Goal: Register for event/course

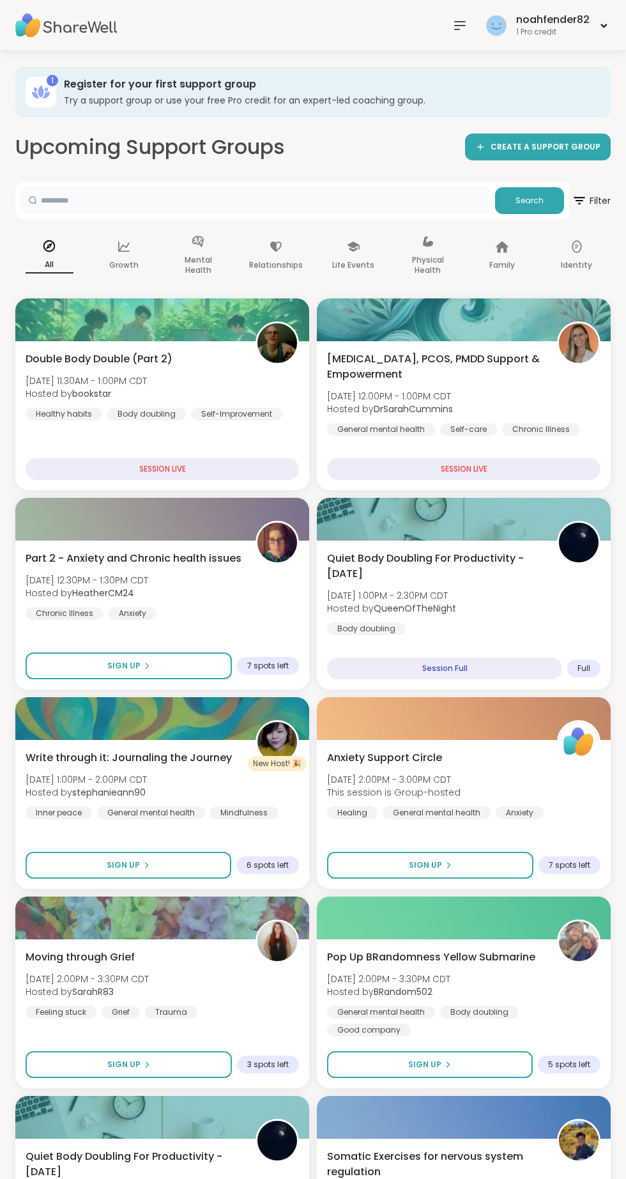
click at [378, 205] on input "text" at bounding box center [255, 200] width 470 height 26
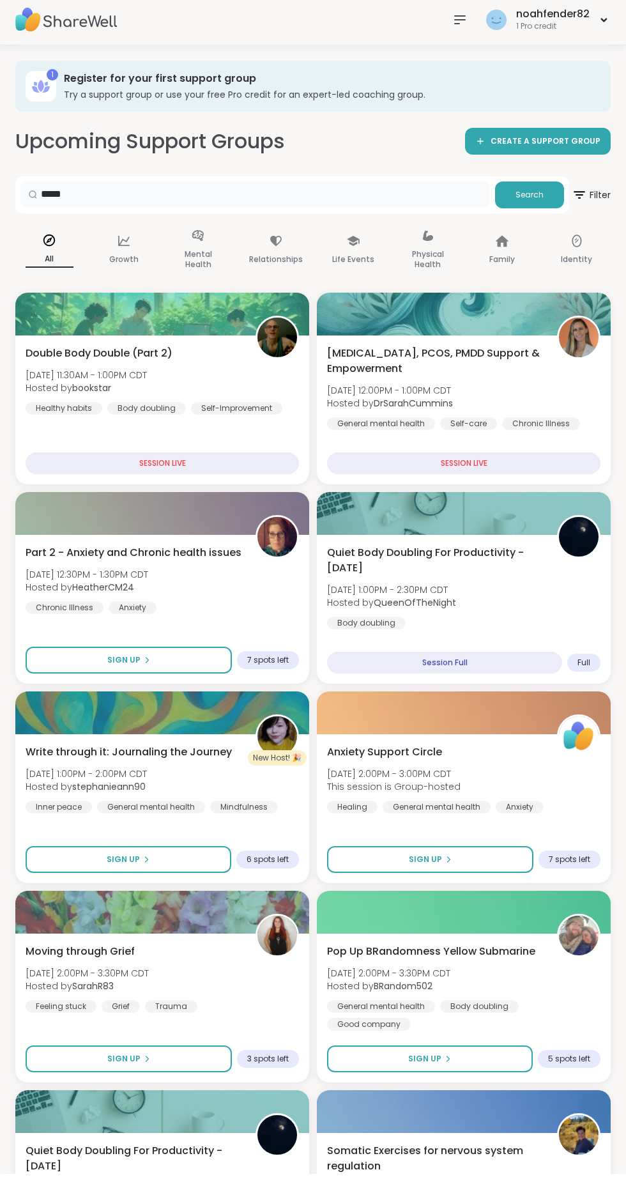
type input "****"
click at [539, 205] on span "Search" at bounding box center [530, 201] width 28 height 12
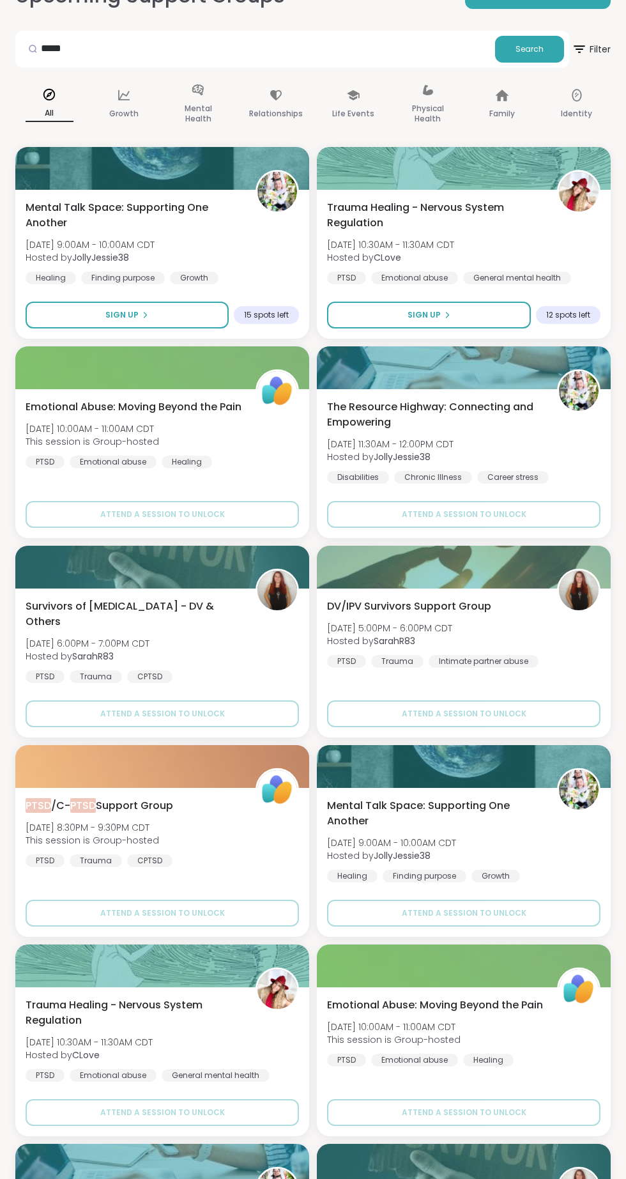
scroll to position [154, 0]
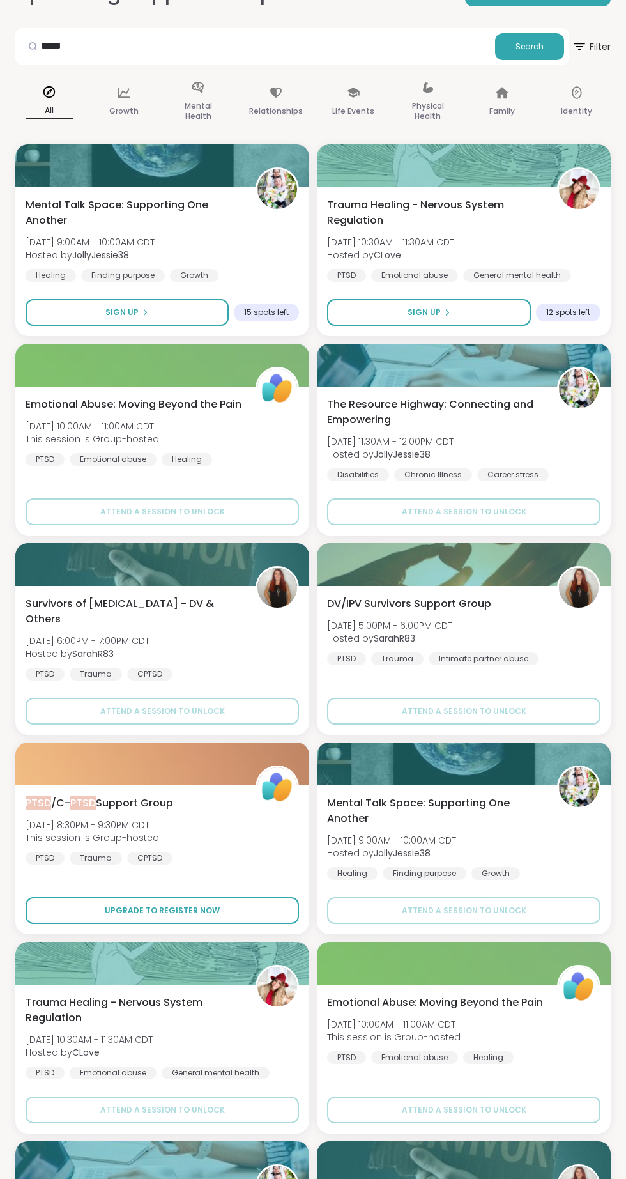
click at [252, 906] on button "Upgrade to register now" at bounding box center [163, 910] width 274 height 27
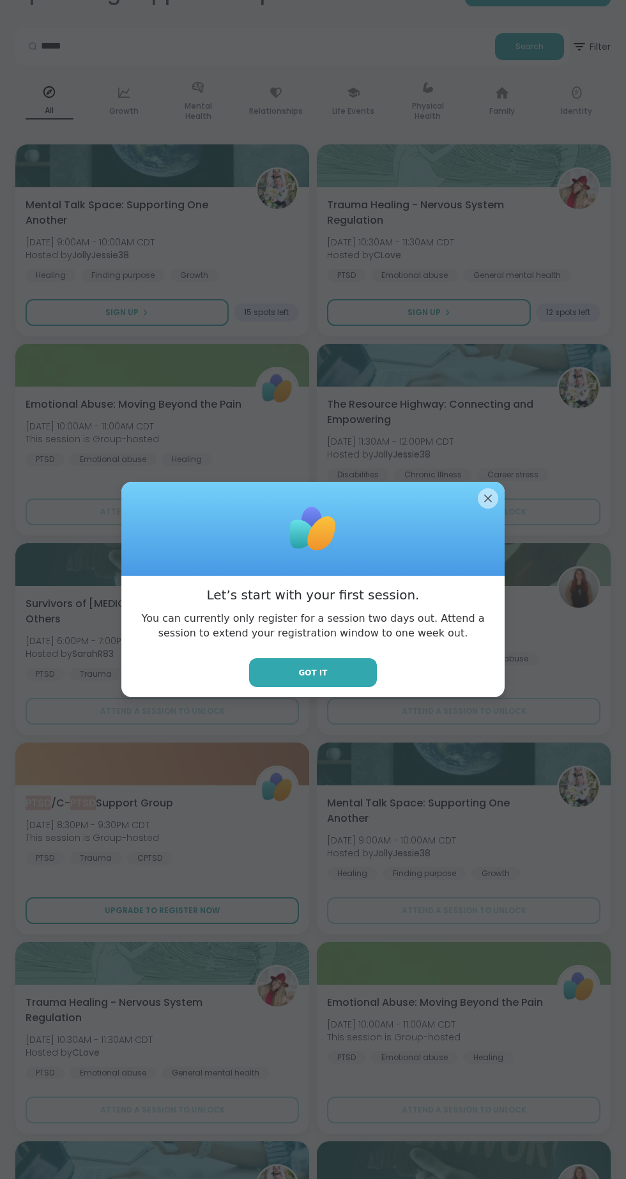
click at [357, 687] on button "Got it" at bounding box center [313, 672] width 128 height 29
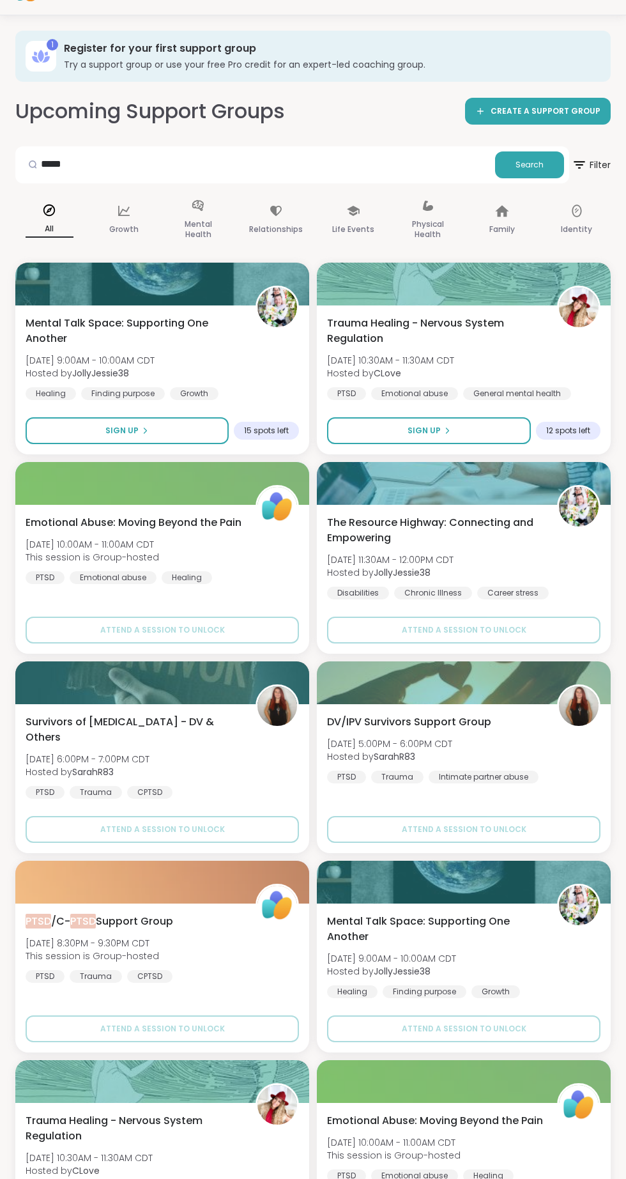
scroll to position [32, 0]
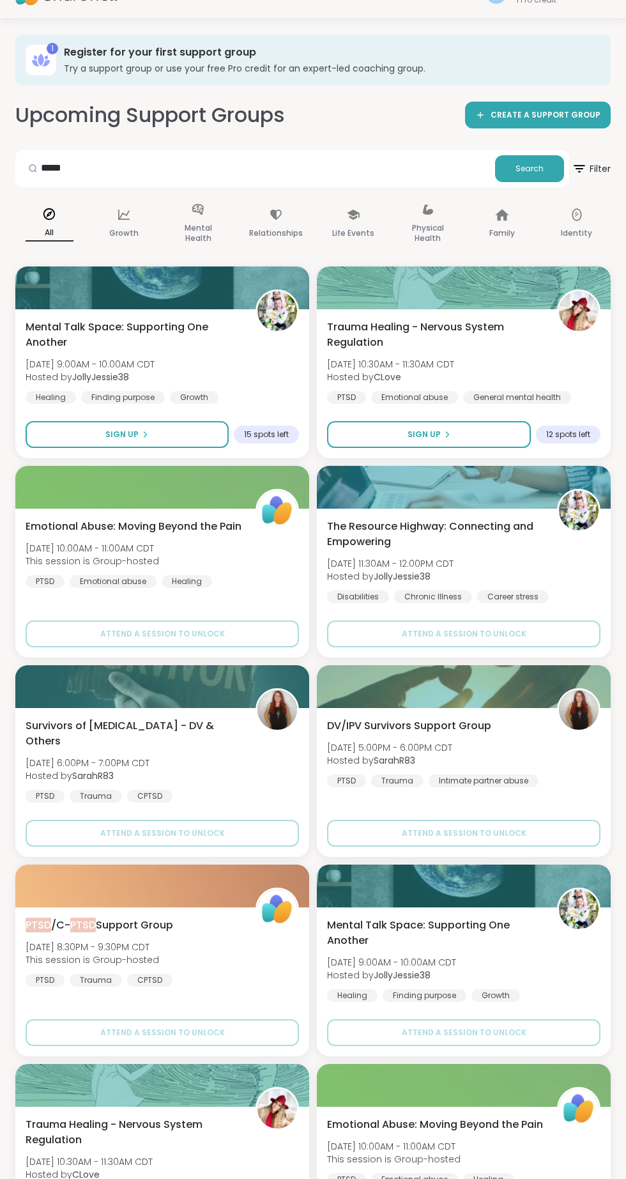
click at [169, 431] on button "Sign Up" at bounding box center [127, 434] width 203 height 27
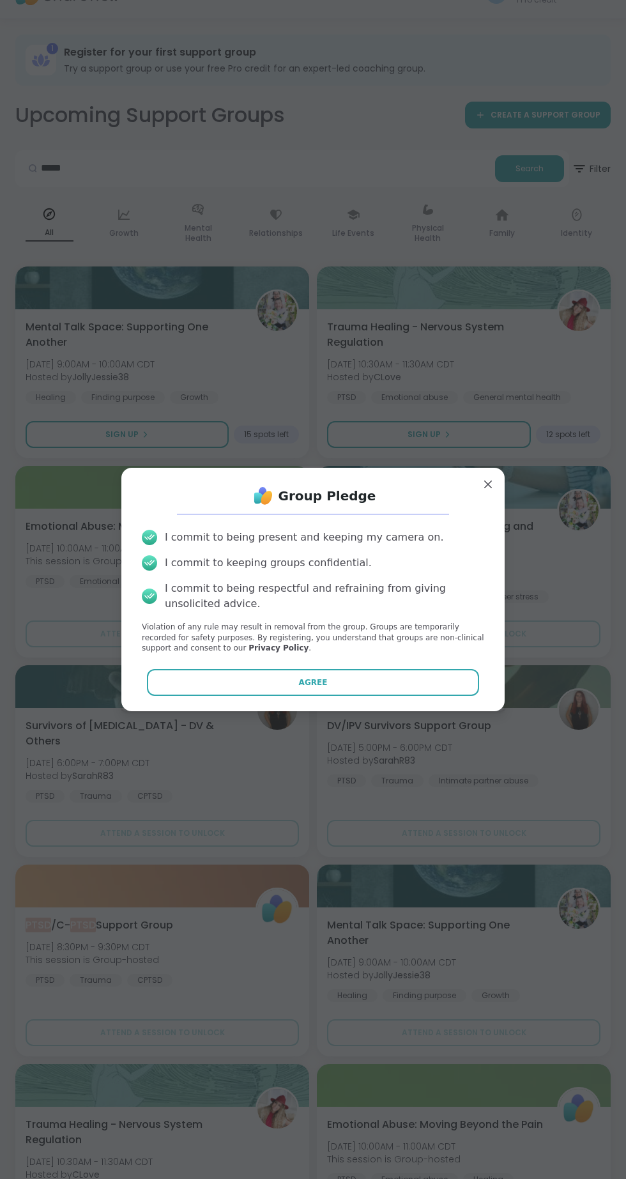
click at [433, 679] on button "Agree" at bounding box center [313, 682] width 333 height 27
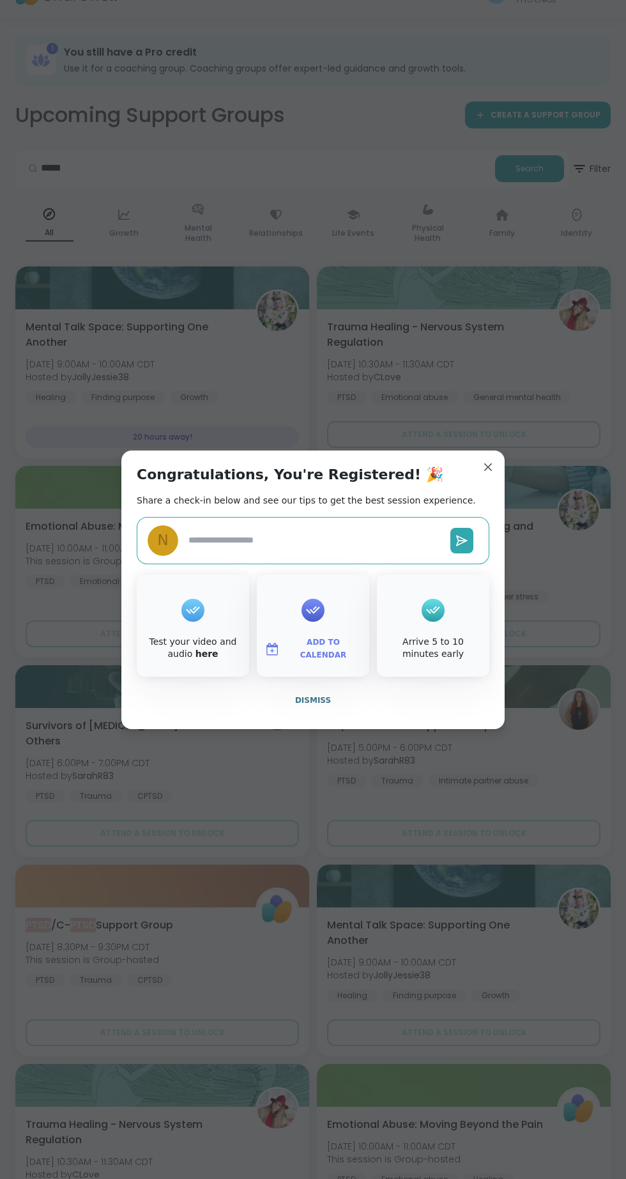
type textarea "*"
click at [313, 701] on span "Dismiss" at bounding box center [313, 700] width 36 height 9
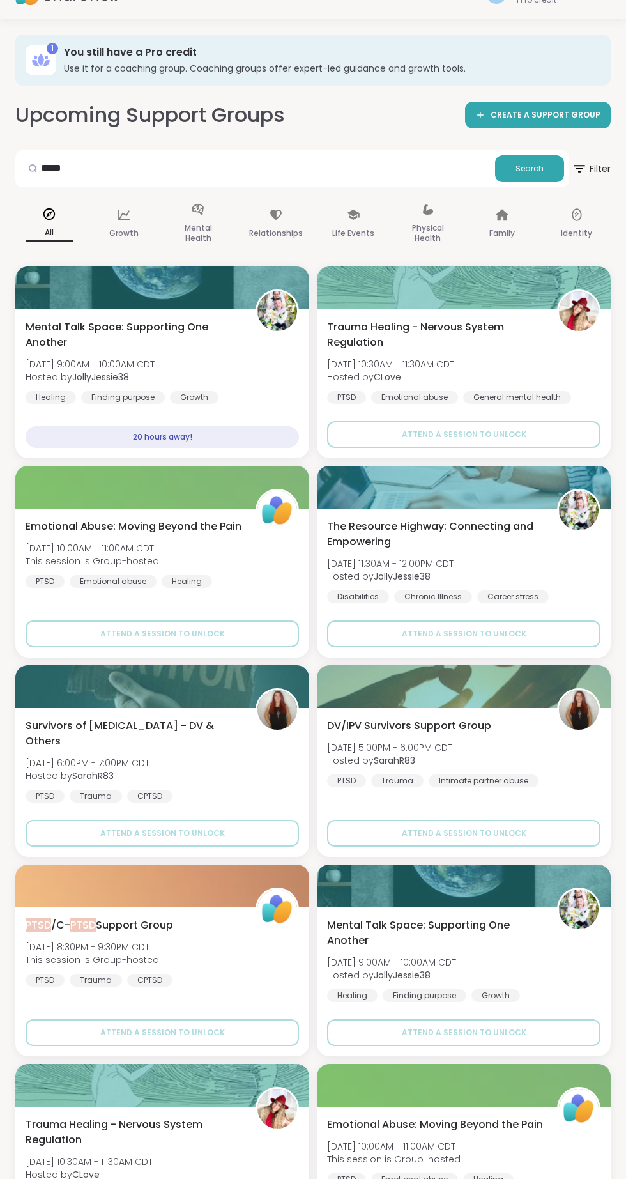
scroll to position [27, 0]
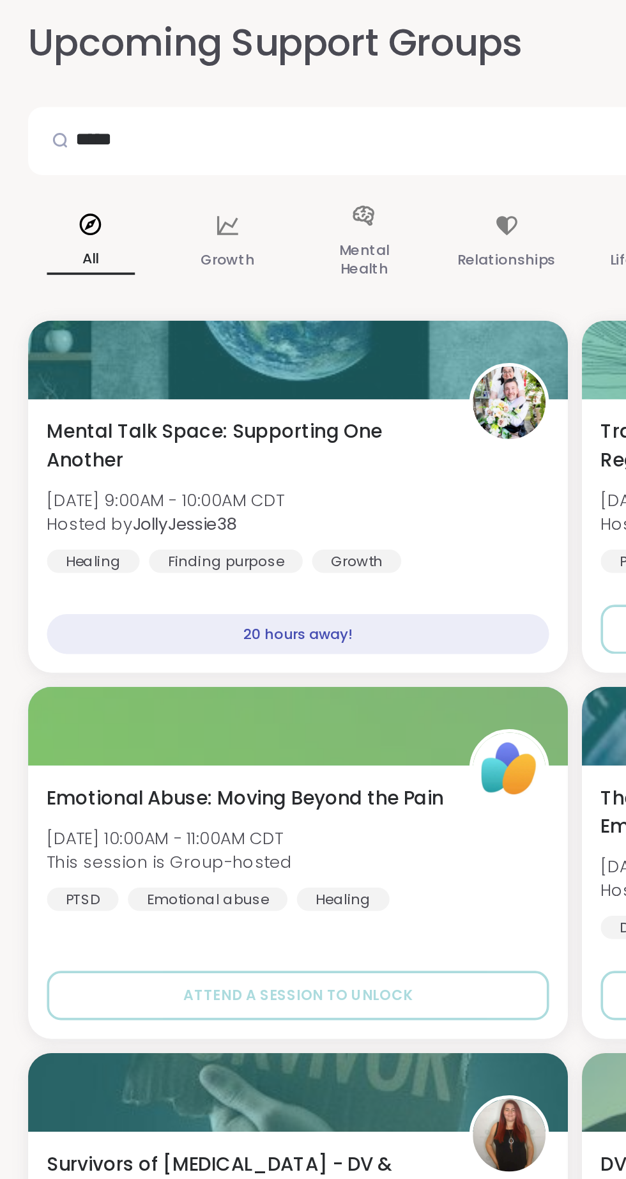
click at [128, 238] on p "Growth" at bounding box center [123, 237] width 29 height 15
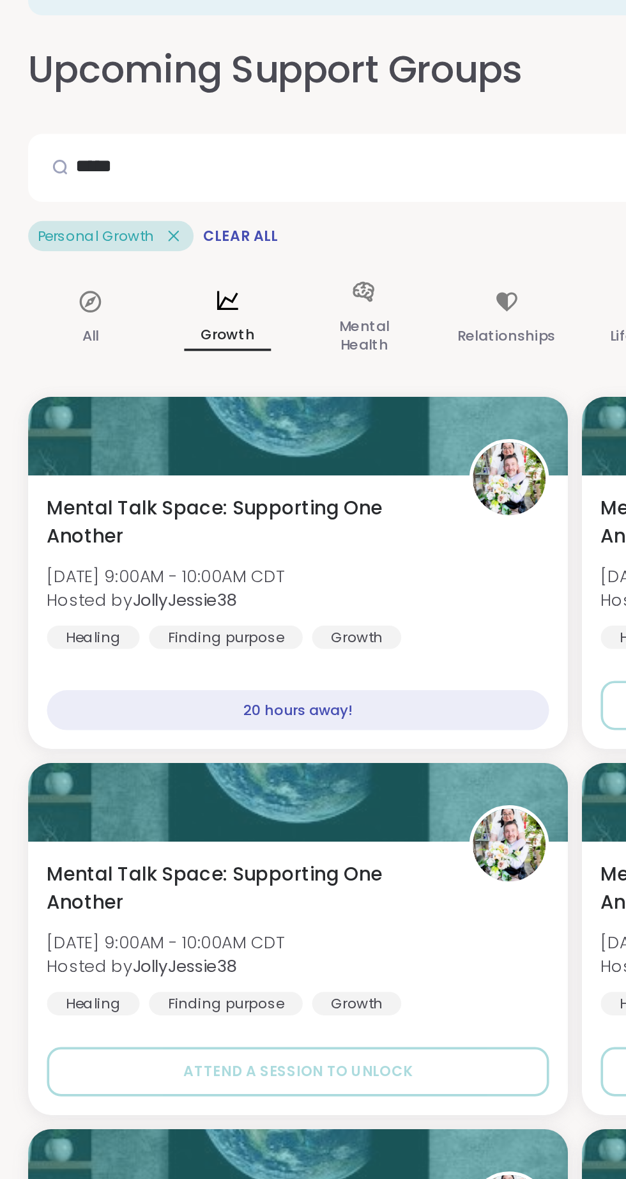
scroll to position [12, 0]
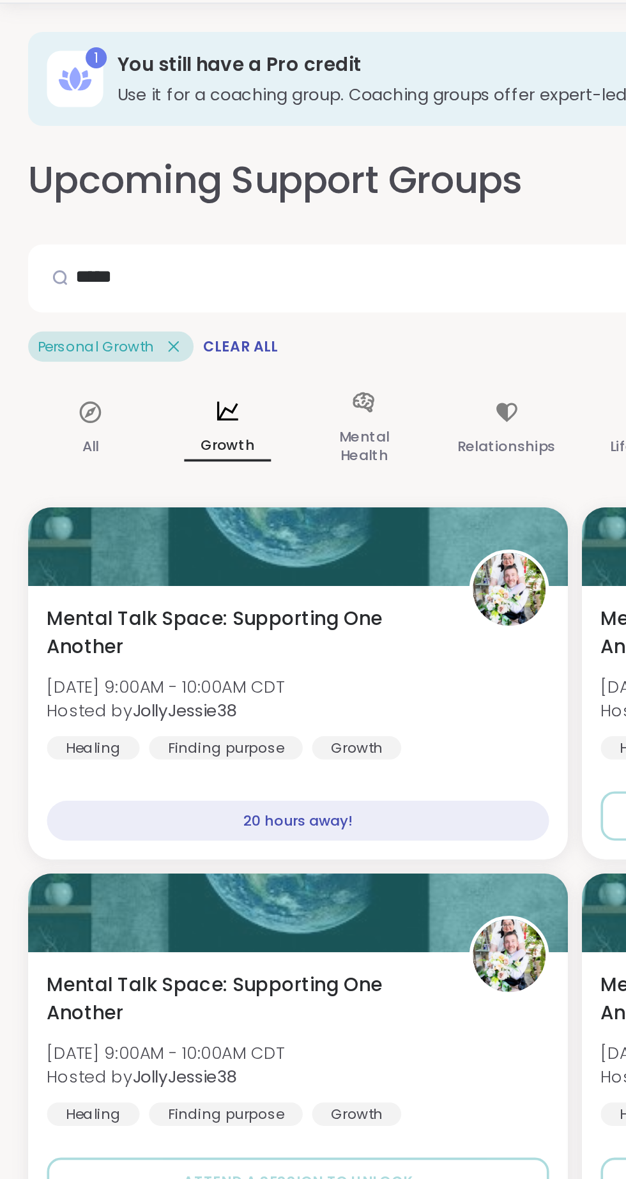
click at [208, 274] on p "Mental Health" at bounding box center [198, 280] width 48 height 26
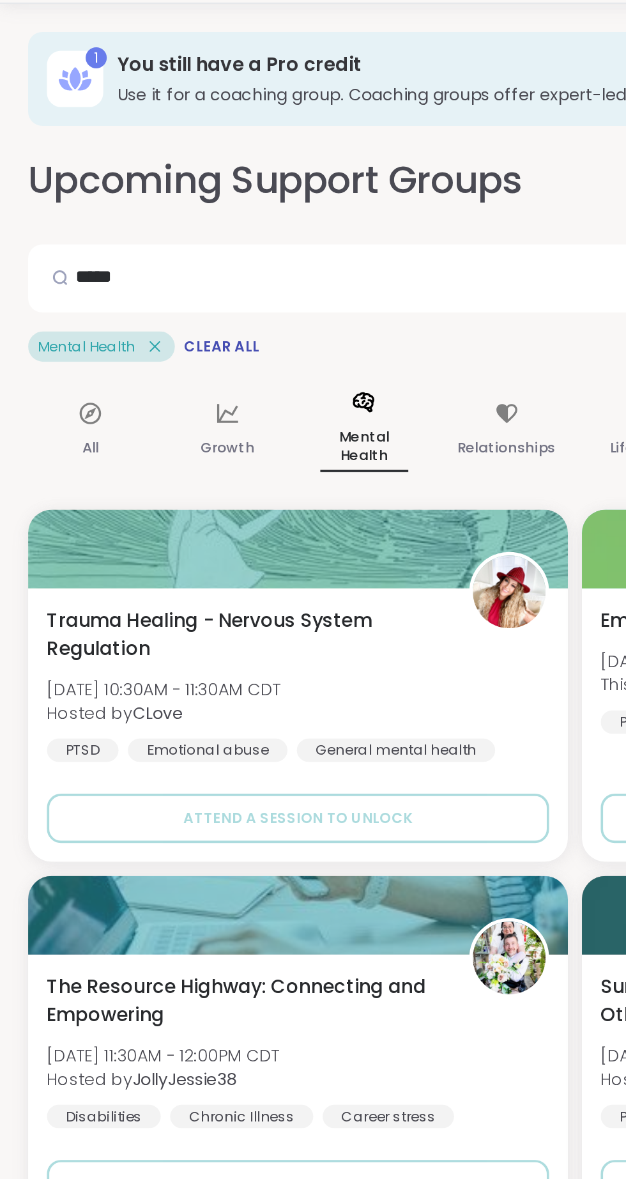
click at [281, 269] on div "Relationships" at bounding box center [276, 271] width 74 height 65
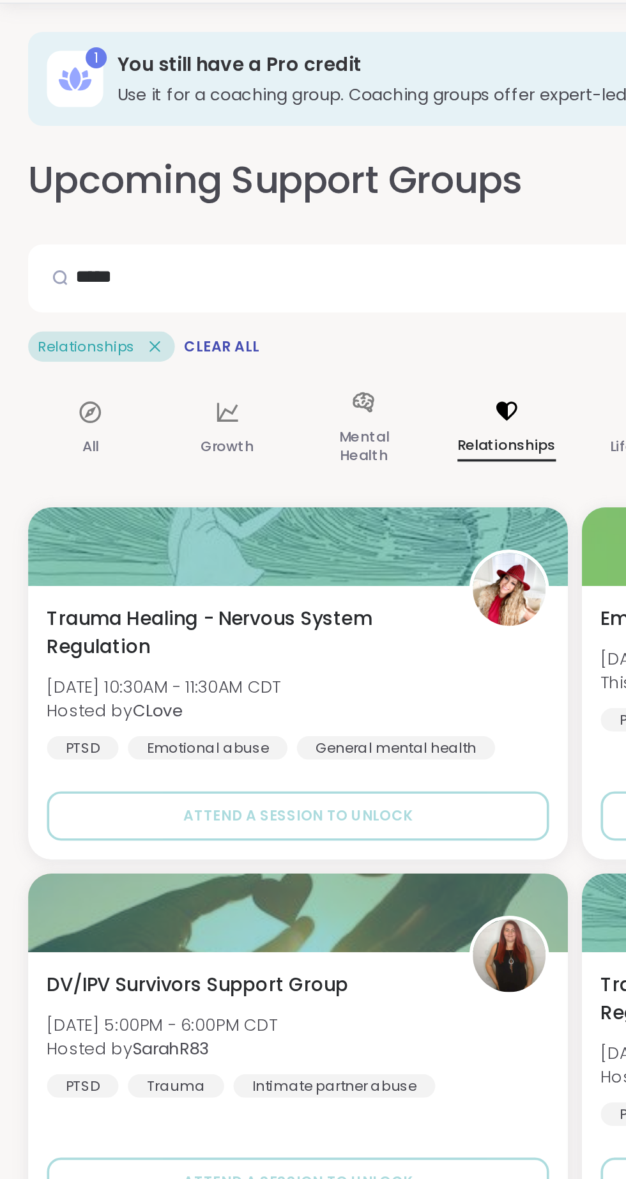
click at [330, 265] on div "Life Events" at bounding box center [354, 271] width 68 height 64
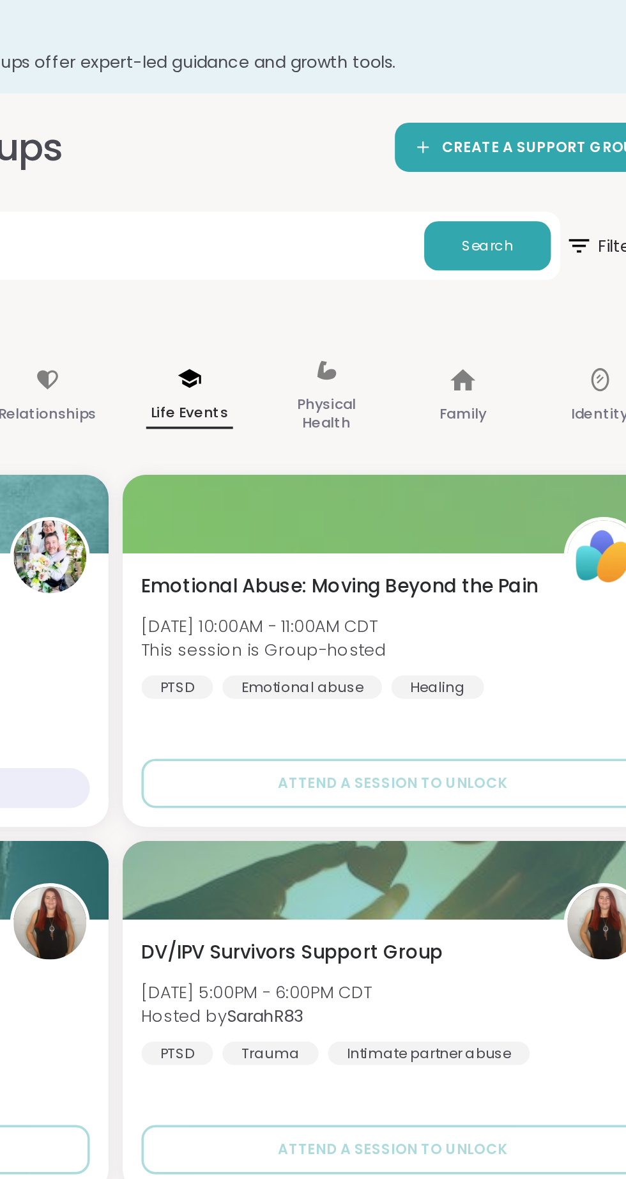
click at [430, 266] on div "Physical Health" at bounding box center [428, 271] width 68 height 64
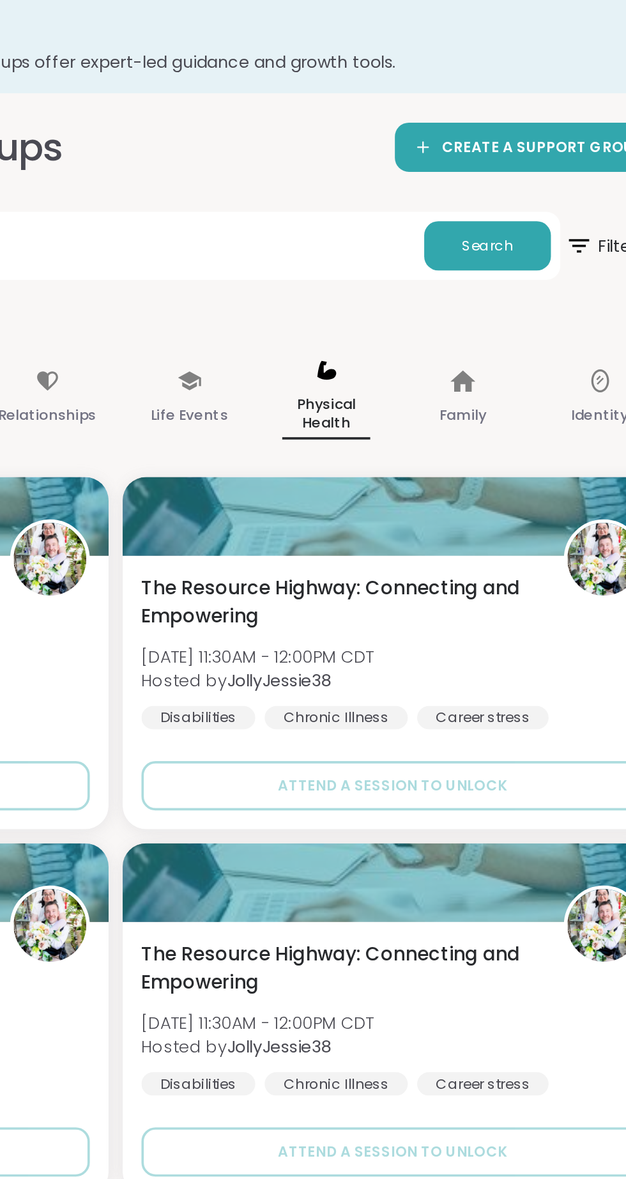
click at [492, 265] on div "Family" at bounding box center [503, 271] width 68 height 65
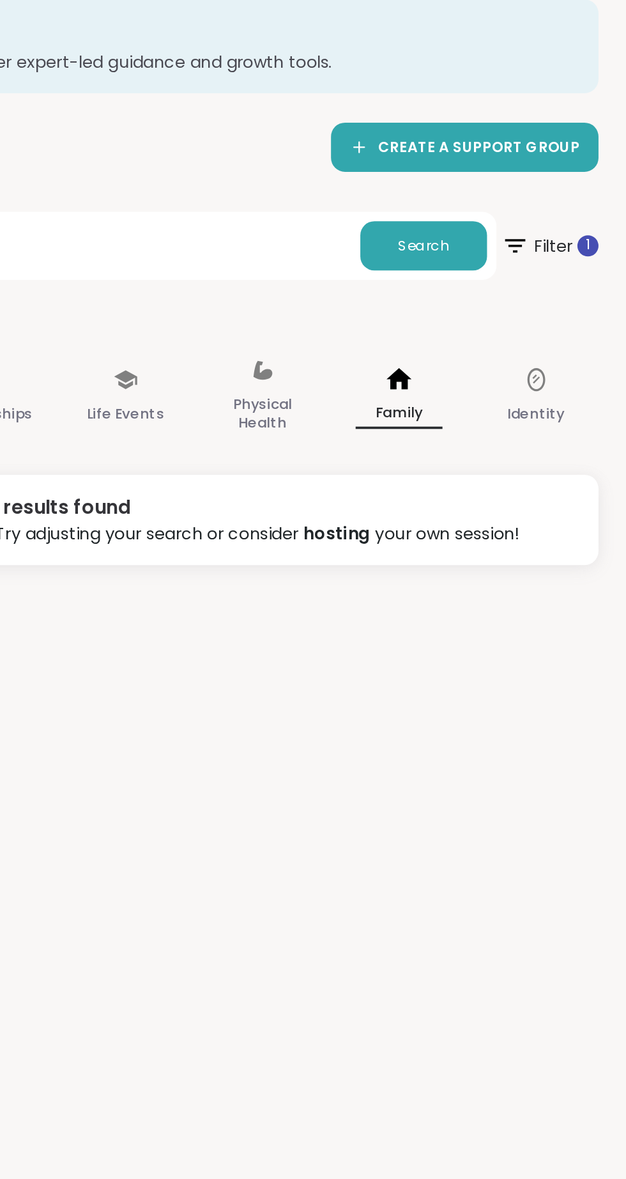
click at [573, 271] on div "Identity" at bounding box center [577, 271] width 68 height 64
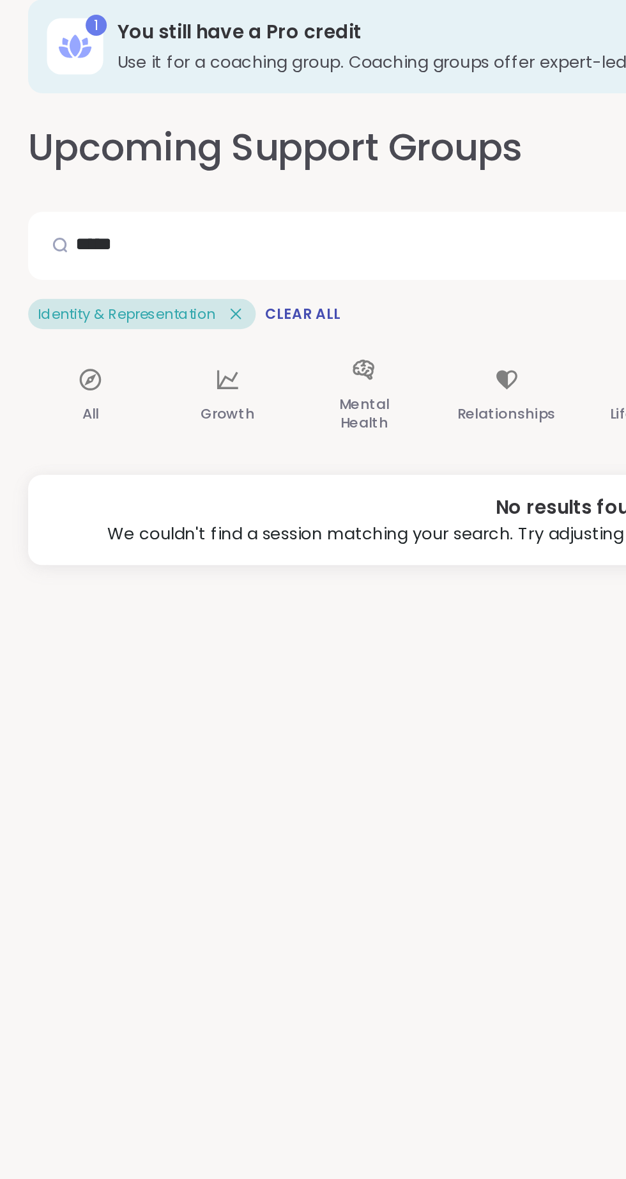
click at [42, 252] on div "All" at bounding box center [49, 271] width 68 height 64
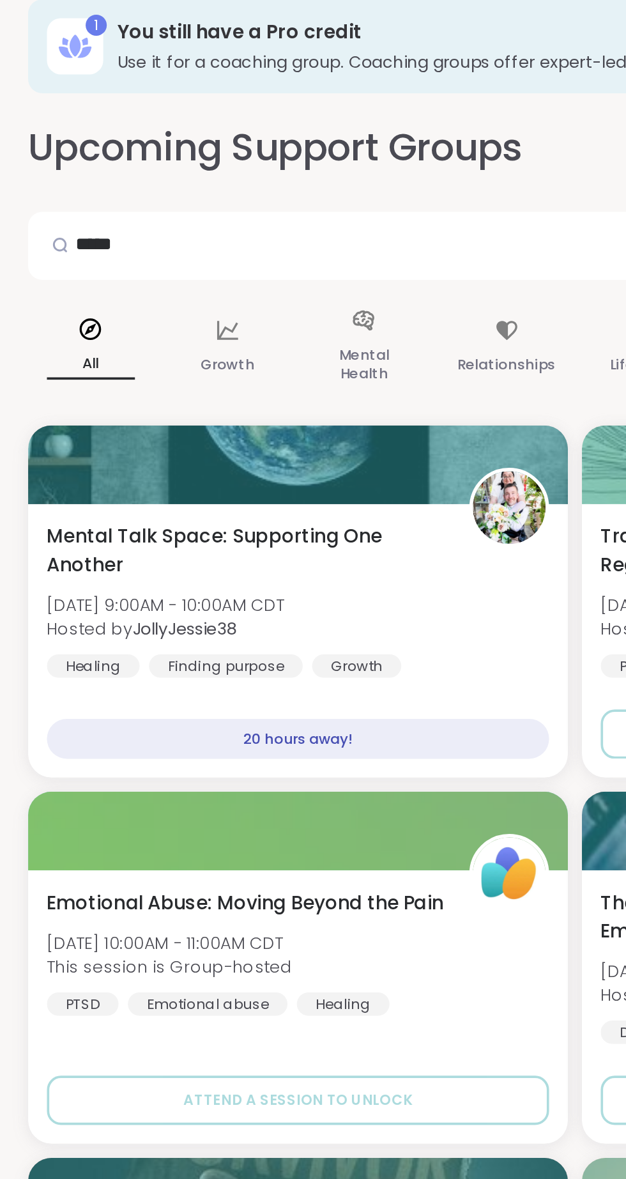
click at [218, 381] on div "Mental Talk Space: Supporting One Another [DATE] 9:00AM - 10:00AM CDT Hosted by…" at bounding box center [163, 381] width 274 height 84
